Goal: Information Seeking & Learning: Learn about a topic

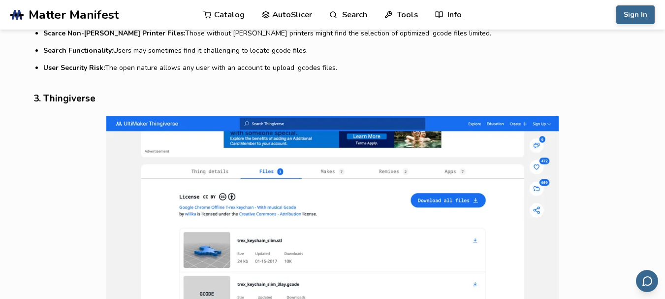
scroll to position [1526, 0]
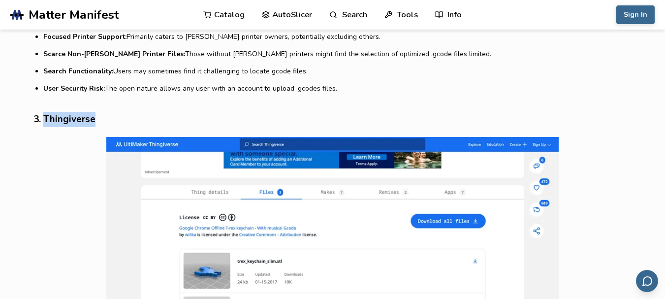
drag, startPoint x: 95, startPoint y: 123, endPoint x: 45, endPoint y: 118, distance: 50.9
click at [45, 118] on h3 "3. Thingiverse" at bounding box center [332, 119] width 599 height 15
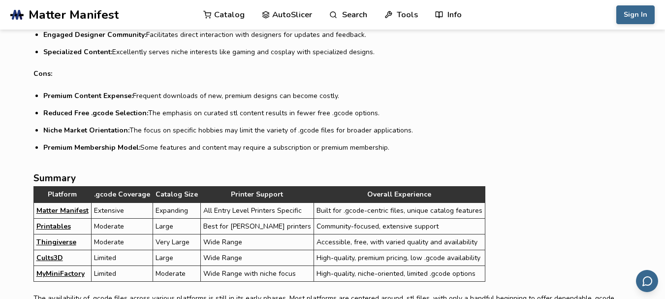
scroll to position [2943, 0]
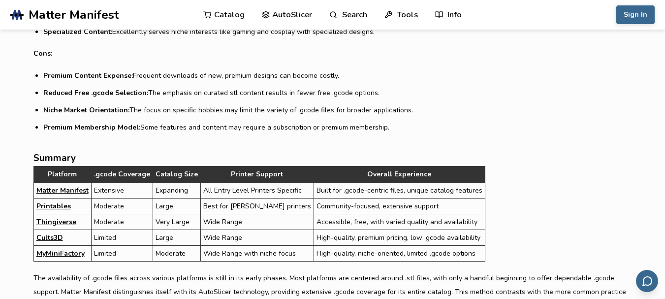
drag, startPoint x: 61, startPoint y: 118, endPoint x: 308, endPoint y: 145, distance: 248.6
click at [63, 186] on link "Matter Manifest" at bounding box center [62, 190] width 52 height 10
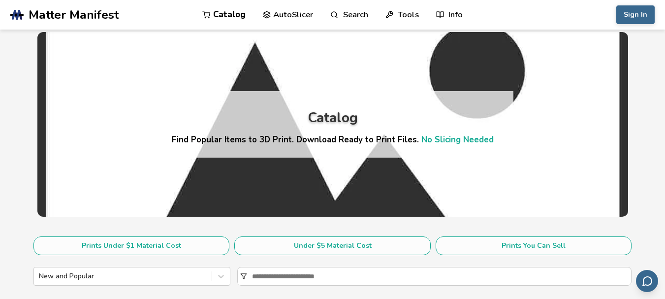
click at [301, 11] on link "AutoSlicer" at bounding box center [288, 15] width 51 height 30
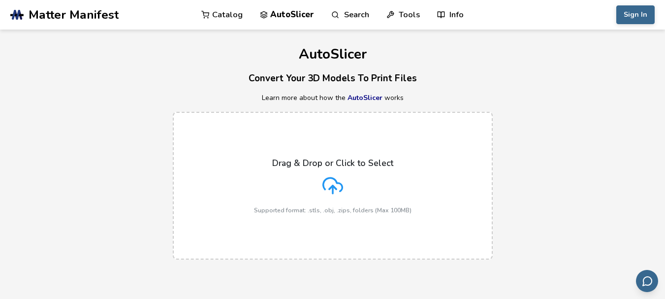
click at [229, 11] on link "Catalog" at bounding box center [221, 15] width 41 height 30
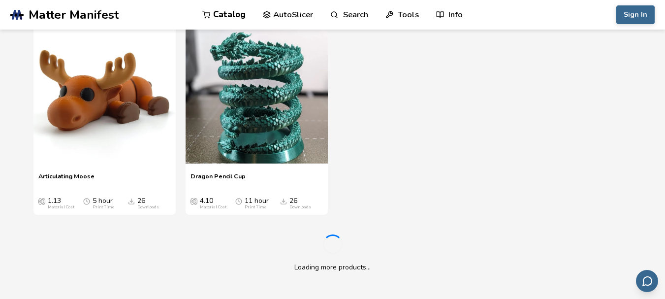
scroll to position [1949, 0]
